Goal: Information Seeking & Learning: Find specific fact

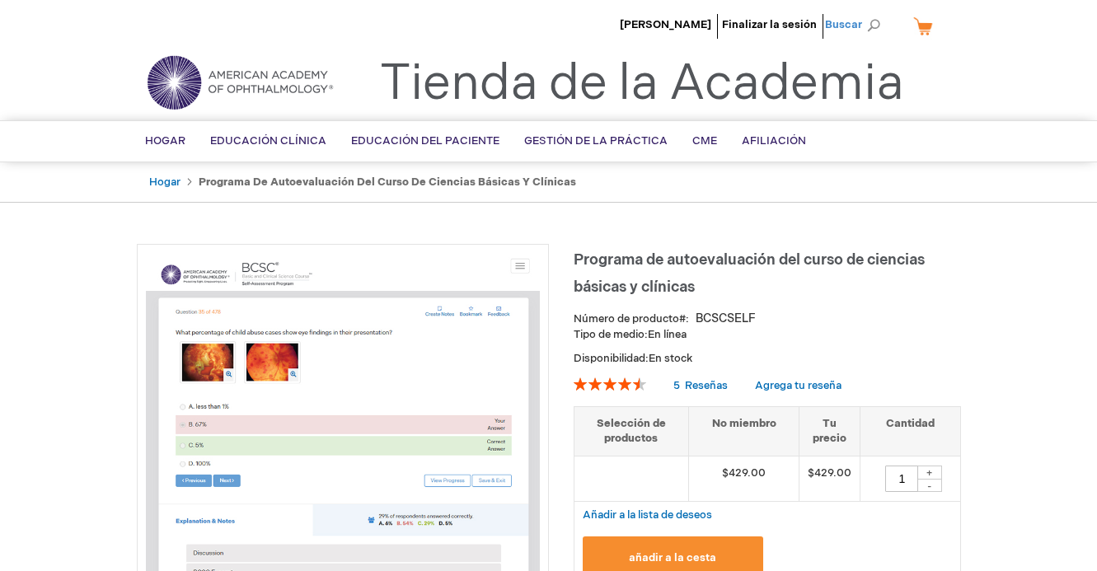
click at [872, 23] on span "Buscar" at bounding box center [856, 24] width 62 height 33
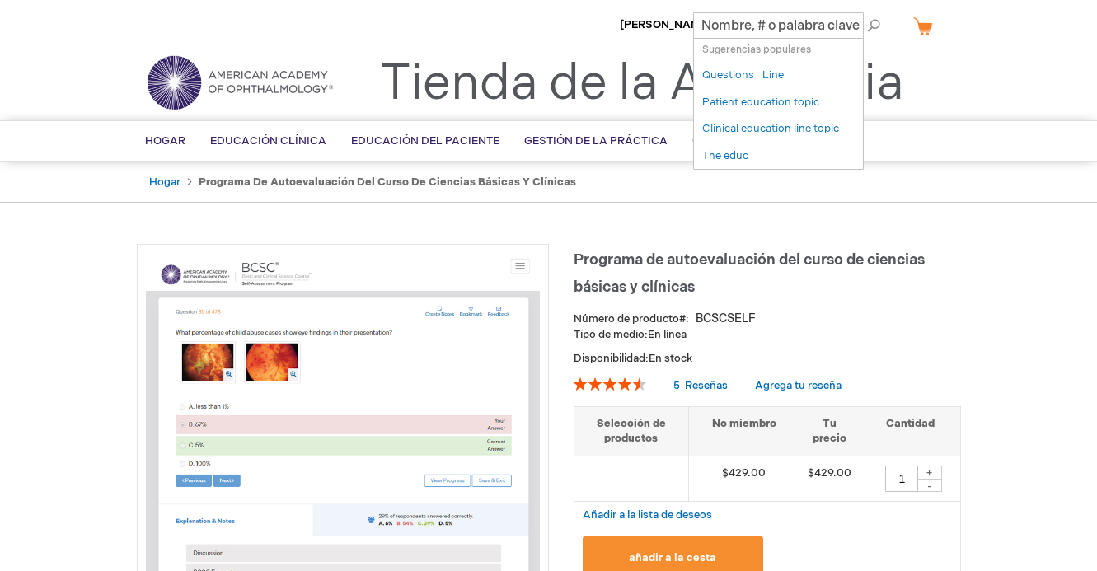
click at [752, 31] on input "Buscar" at bounding box center [778, 25] width 171 height 26
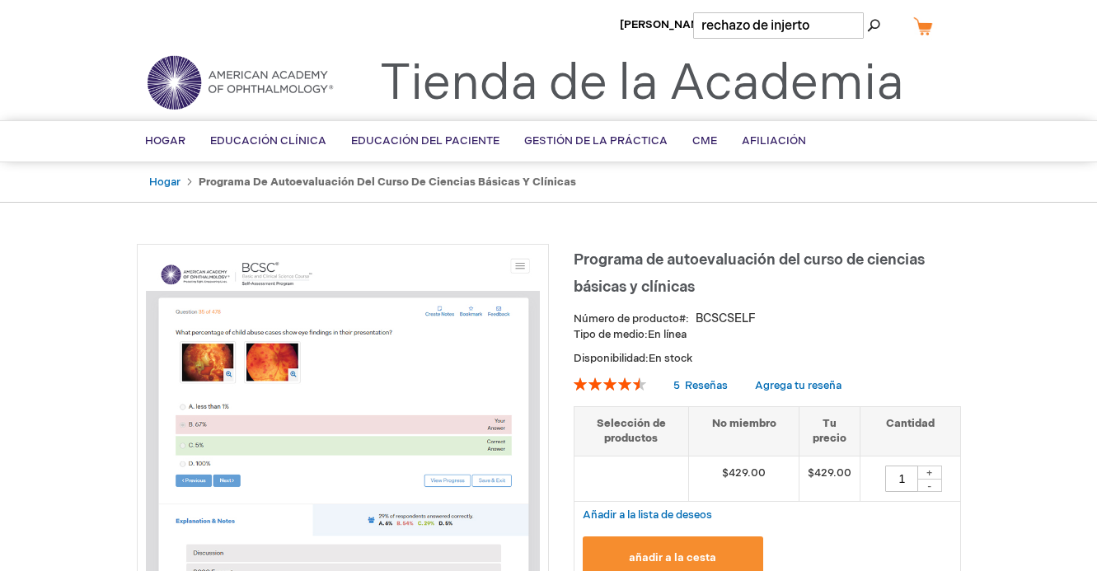
type input "rechazo de injerto"
click at [867, 12] on button "Buscar" at bounding box center [873, 25] width 13 height 26
click at [877, 26] on button "Buscar" at bounding box center [873, 25] width 13 height 26
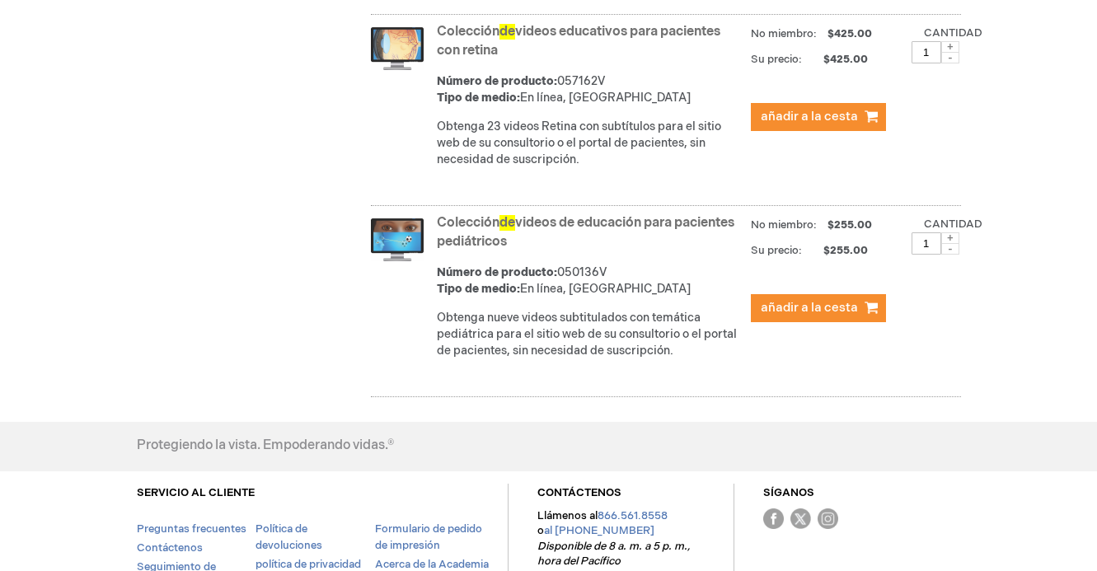
scroll to position [2211, 0]
